Goal: Check status

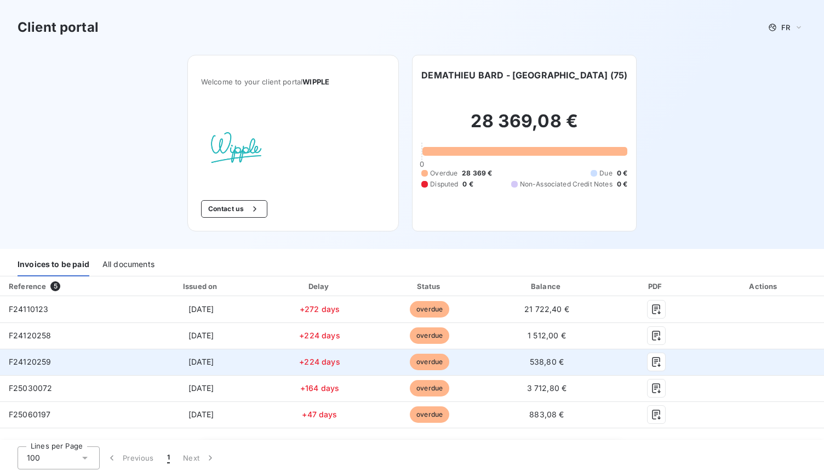
drag, startPoint x: 0, startPoint y: 0, endPoint x: 274, endPoint y: 362, distance: 453.7
click at [274, 362] on td "+224 days" at bounding box center [319, 361] width 107 height 26
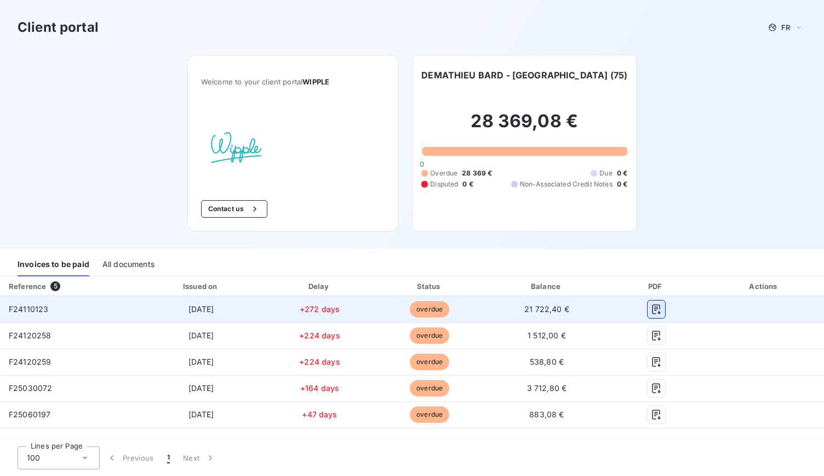
click at [651, 306] on icon "button" at bounding box center [656, 309] width 11 height 11
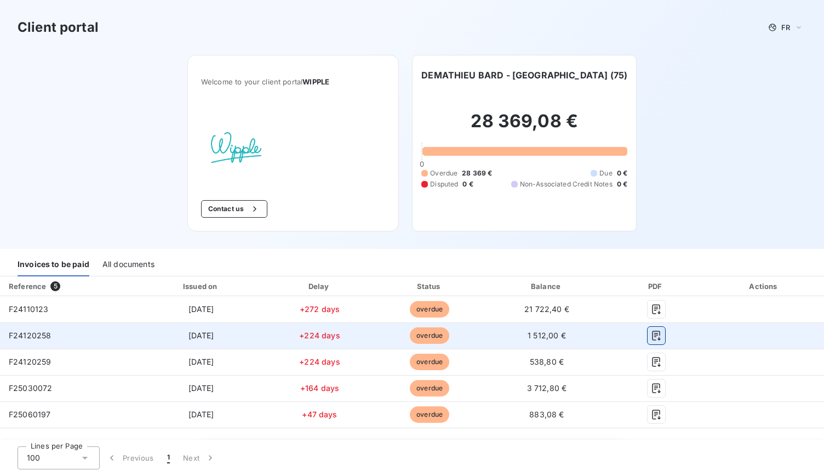
click at [648, 341] on button "button" at bounding box center [657, 336] width 18 height 18
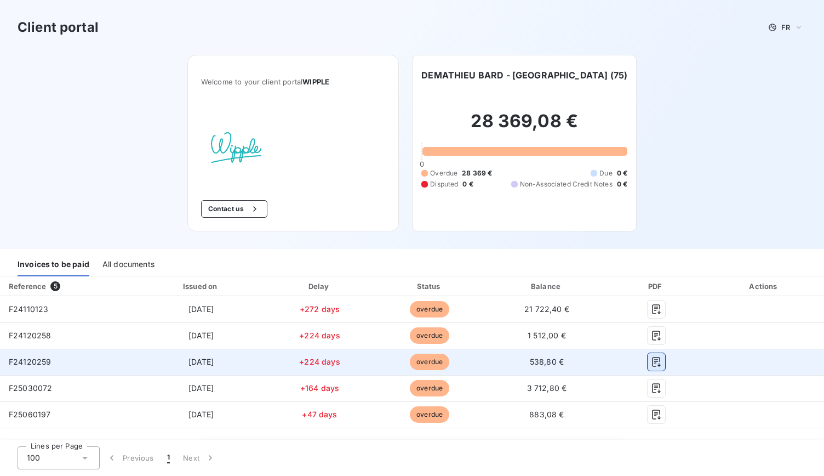
click at [651, 358] on icon "button" at bounding box center [656, 361] width 11 height 11
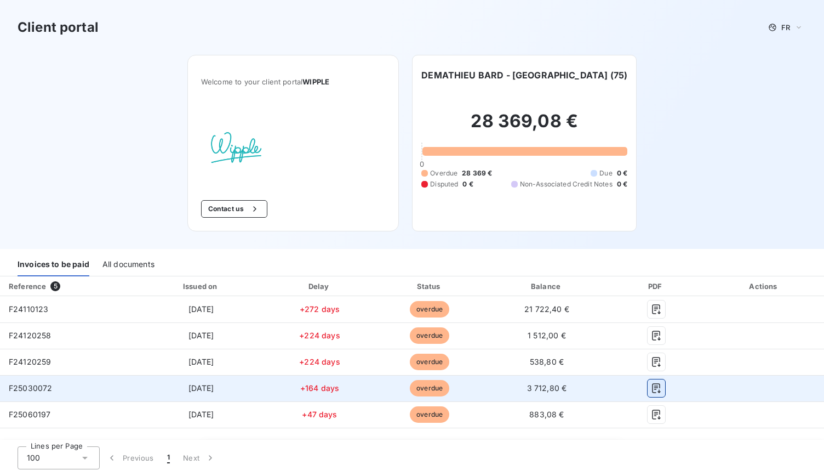
click at [652, 387] on icon "button" at bounding box center [656, 388] width 8 height 10
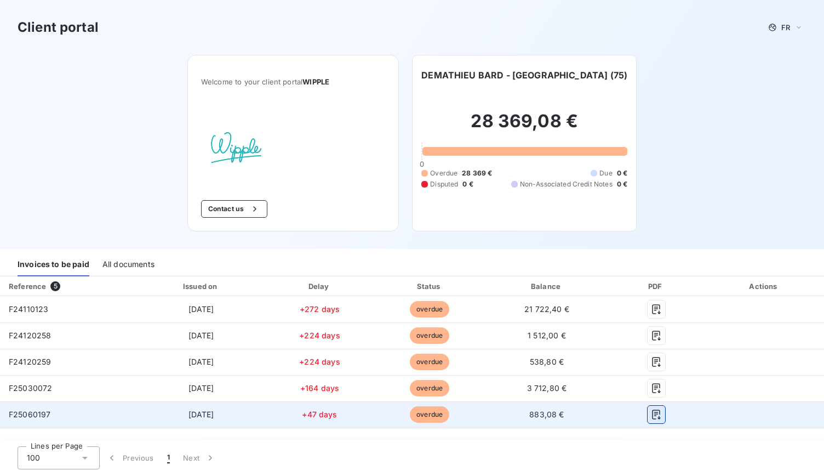
click at [649, 405] on button "button" at bounding box center [657, 414] width 18 height 18
